Goal: Check status: Check status

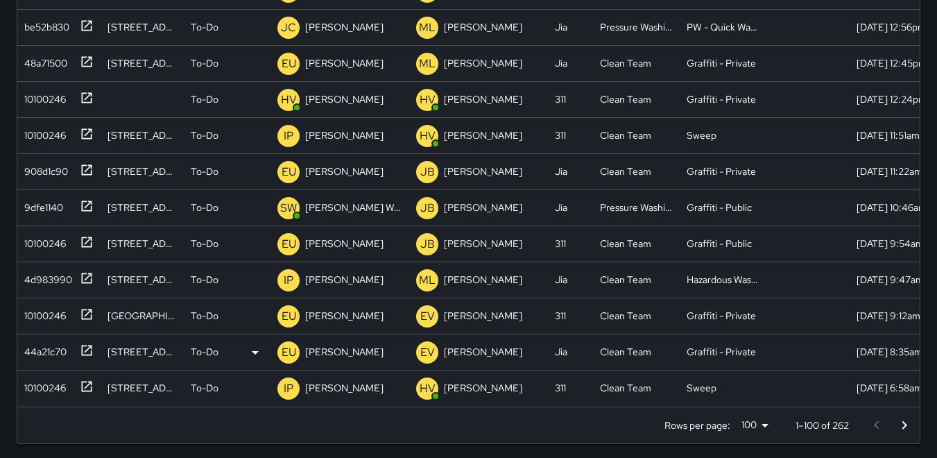
scroll to position [361, 0]
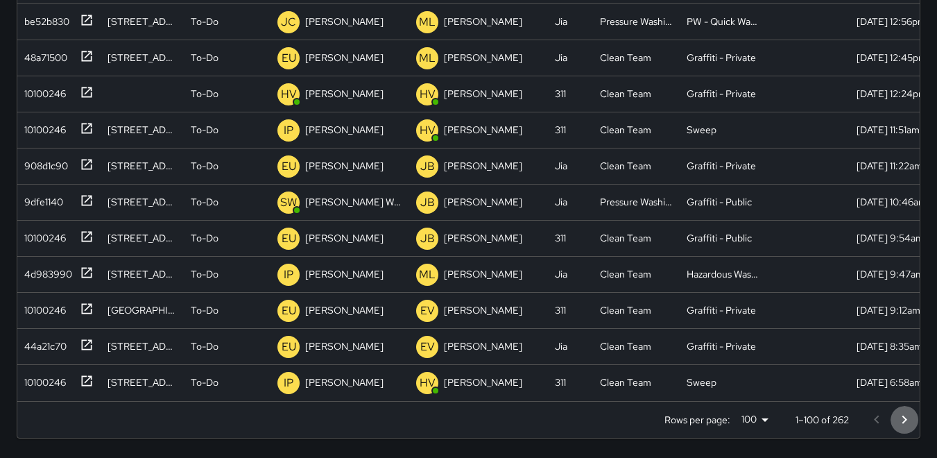
click at [908, 420] on icon "Go to next page" at bounding box center [904, 419] width 17 height 17
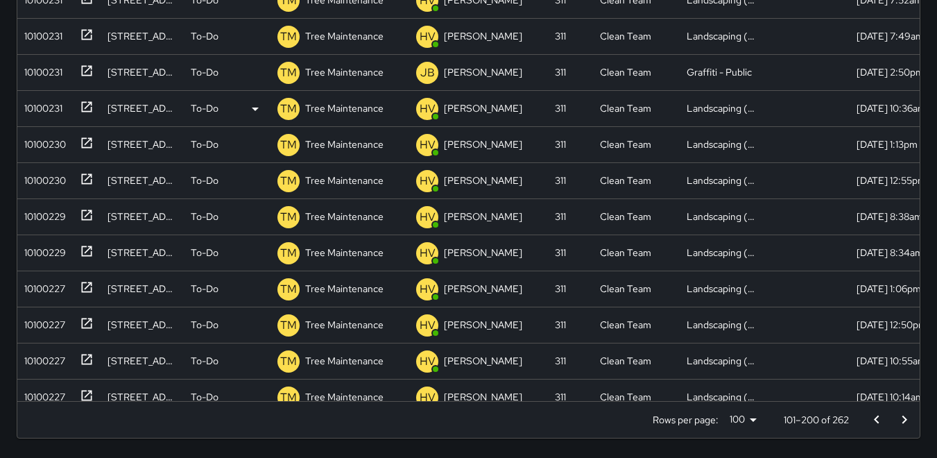
scroll to position [2428, 0]
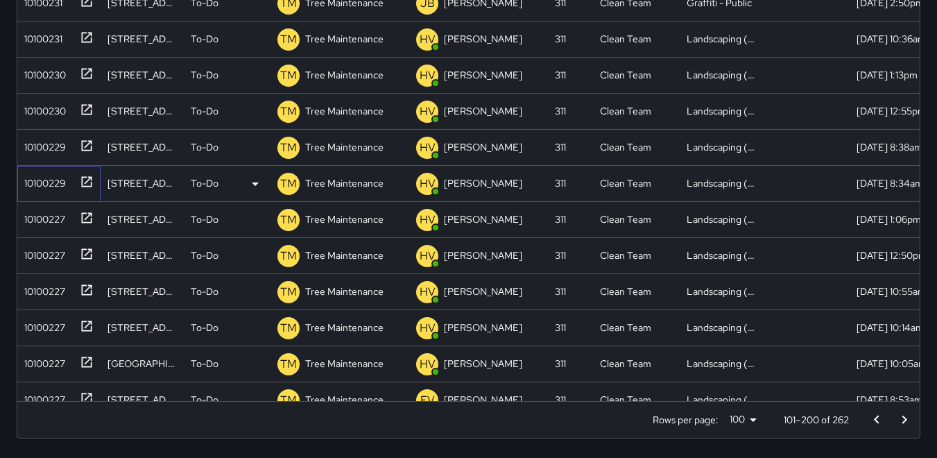
click at [45, 180] on div "10100229" at bounding box center [42, 180] width 47 height 19
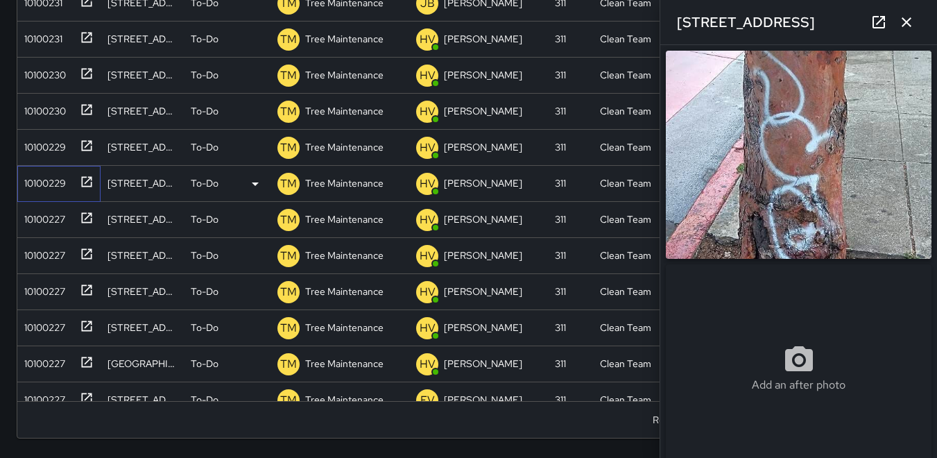
type input "**********"
click at [904, 28] on icon "button" at bounding box center [906, 22] width 17 height 17
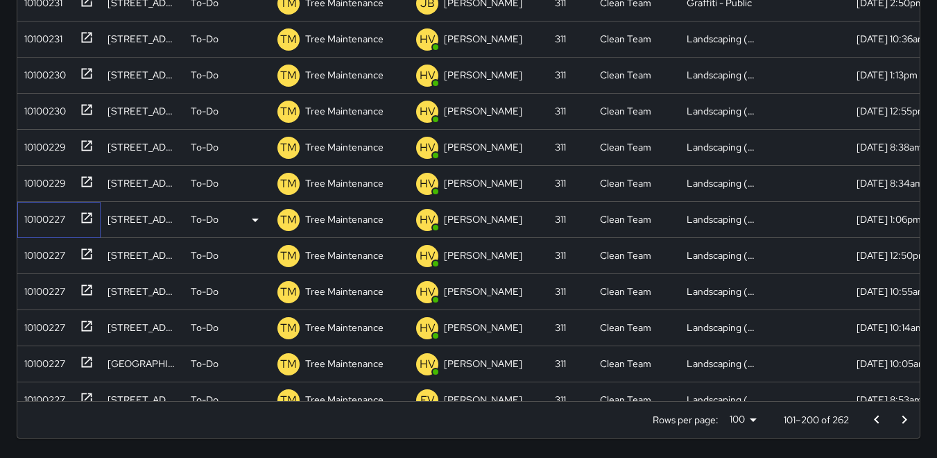
click at [42, 218] on div "10100227" at bounding box center [42, 216] width 46 height 19
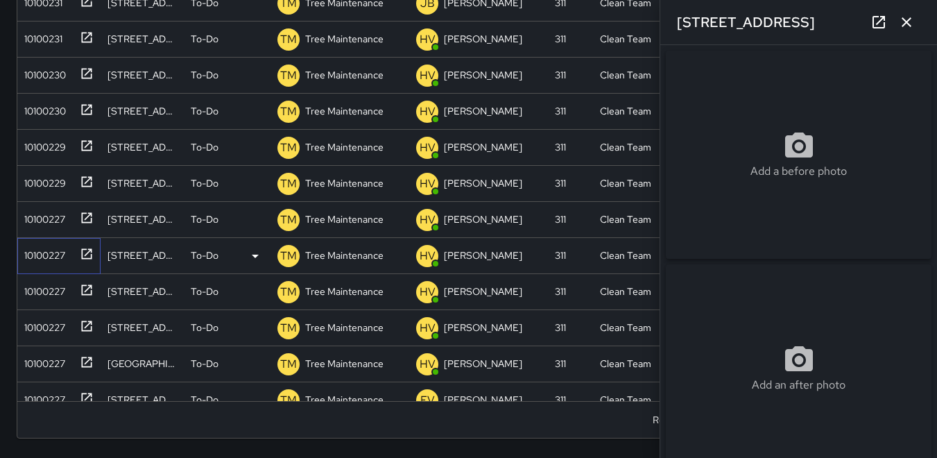
click at [58, 255] on div "10100227" at bounding box center [42, 252] width 46 height 19
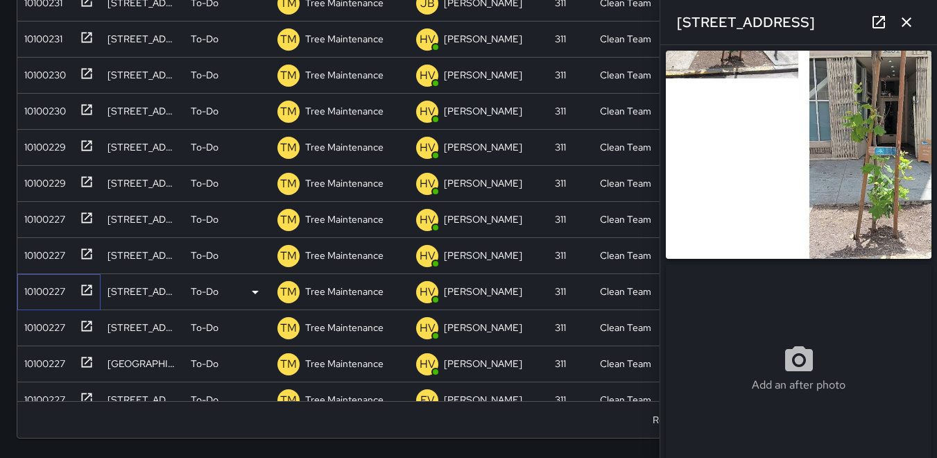
click at [44, 289] on div "10100227" at bounding box center [42, 288] width 46 height 19
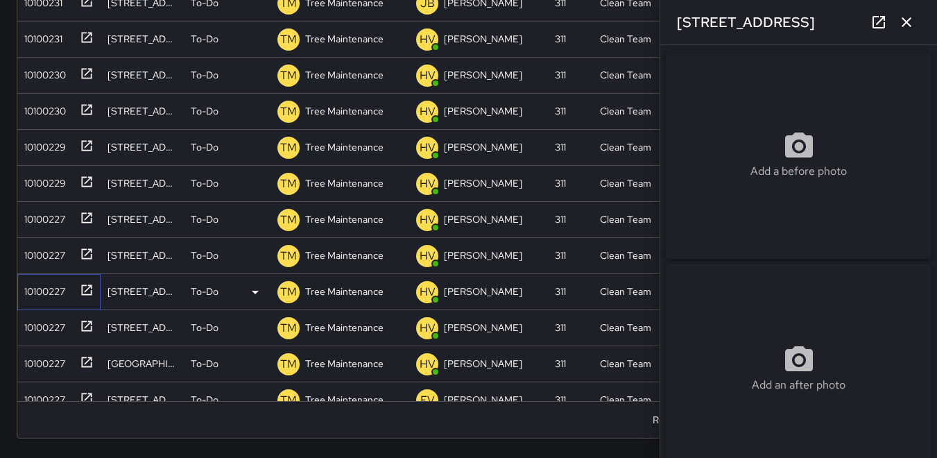
type input "**********"
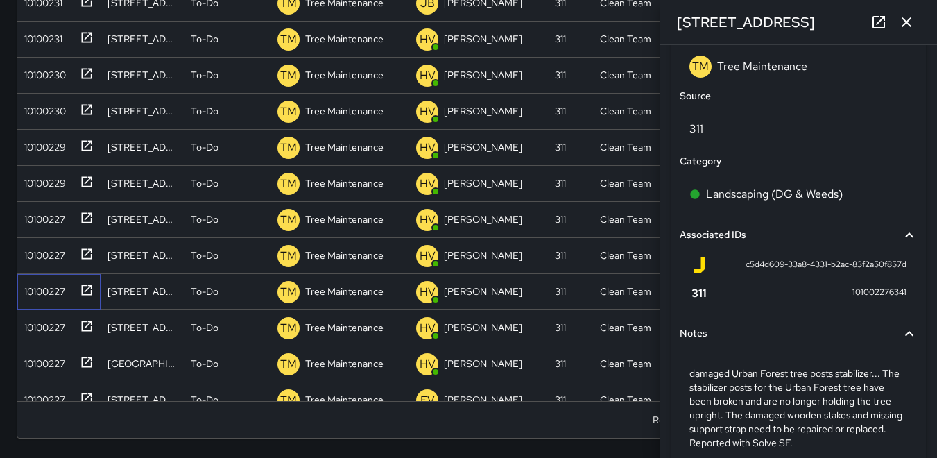
scroll to position [879, 0]
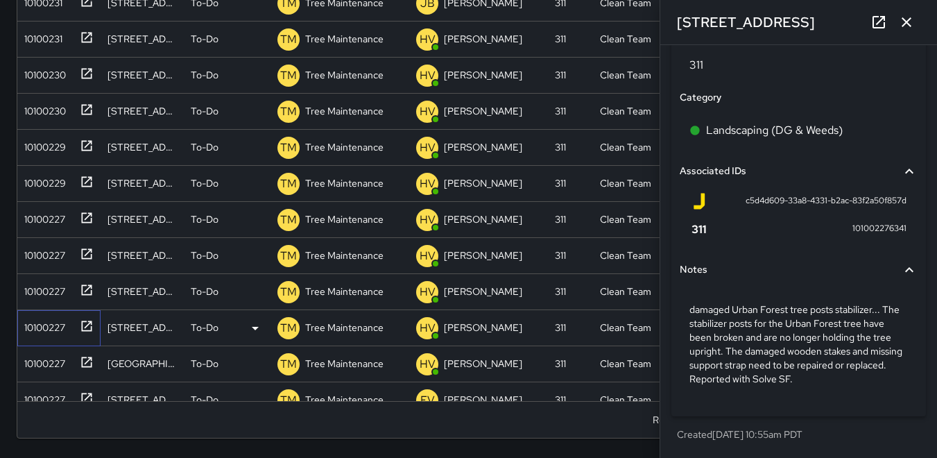
click at [33, 317] on div "10100227" at bounding box center [42, 324] width 46 height 19
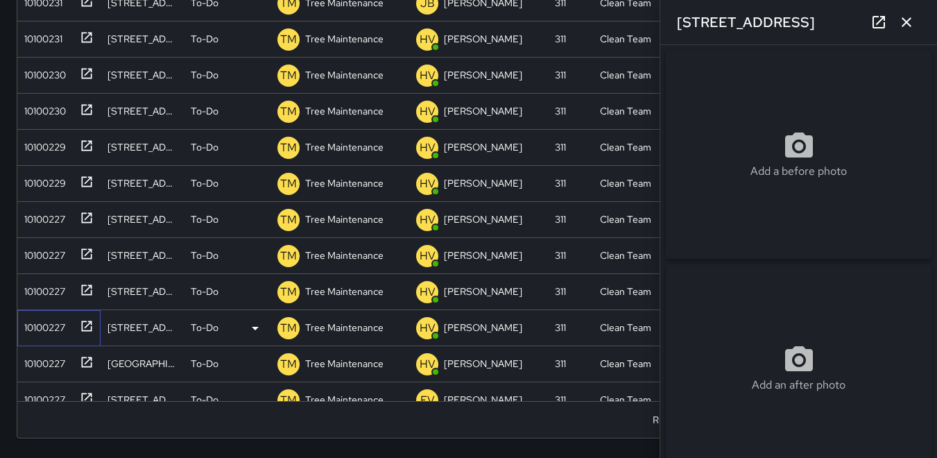
type input "**********"
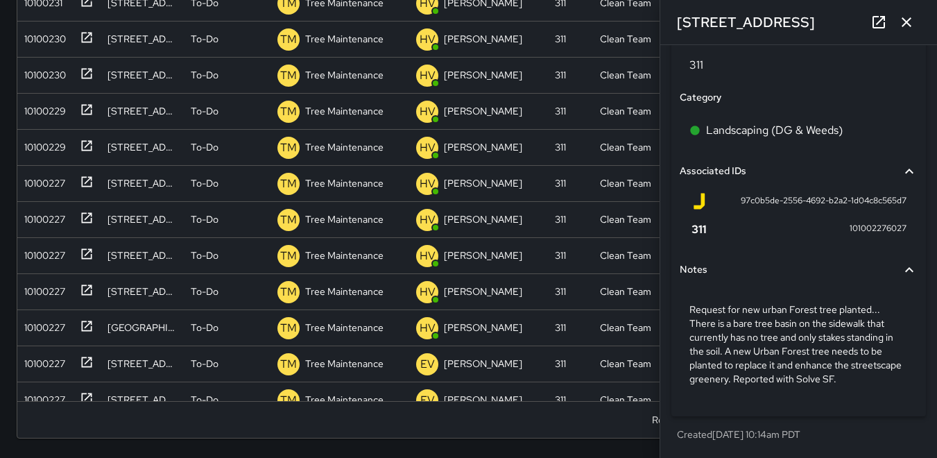
scroll to position [2680, 0]
click at [904, 30] on icon "button" at bounding box center [906, 22] width 17 height 17
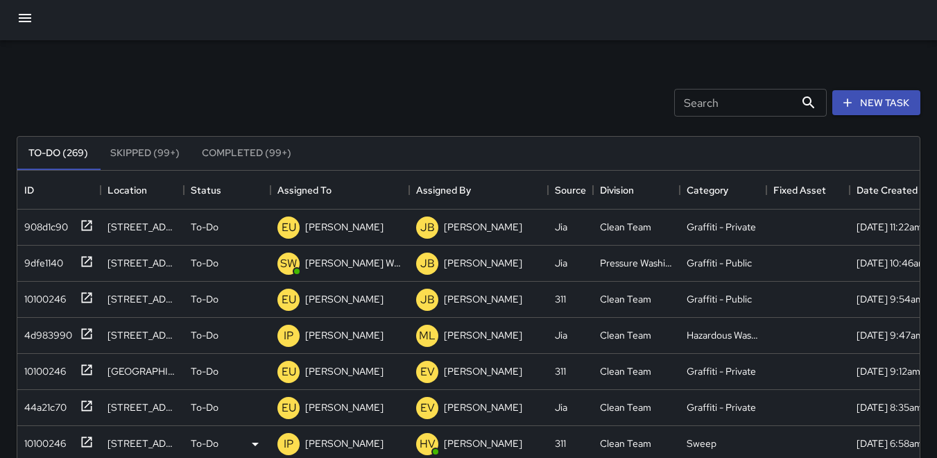
scroll to position [0, 0]
